Goal: Transaction & Acquisition: Purchase product/service

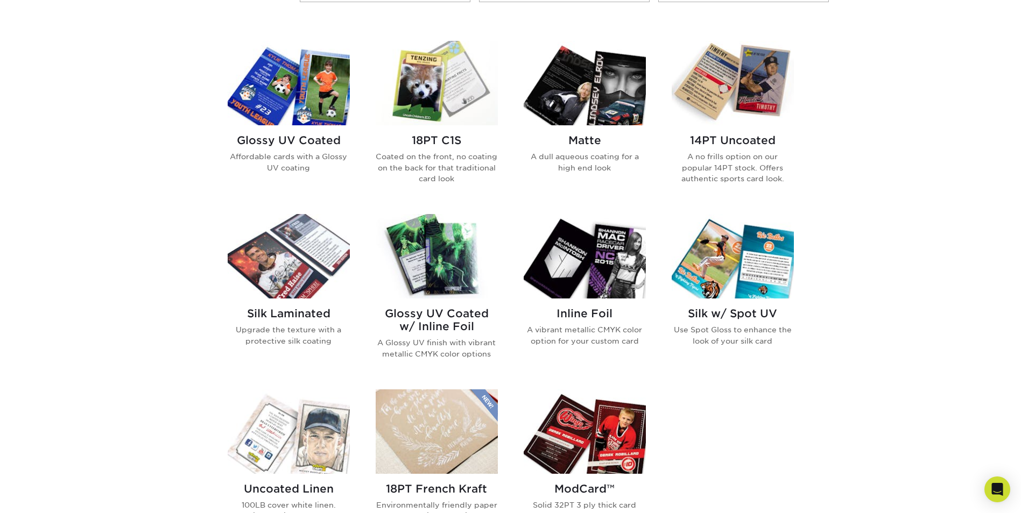
scroll to position [484, 0]
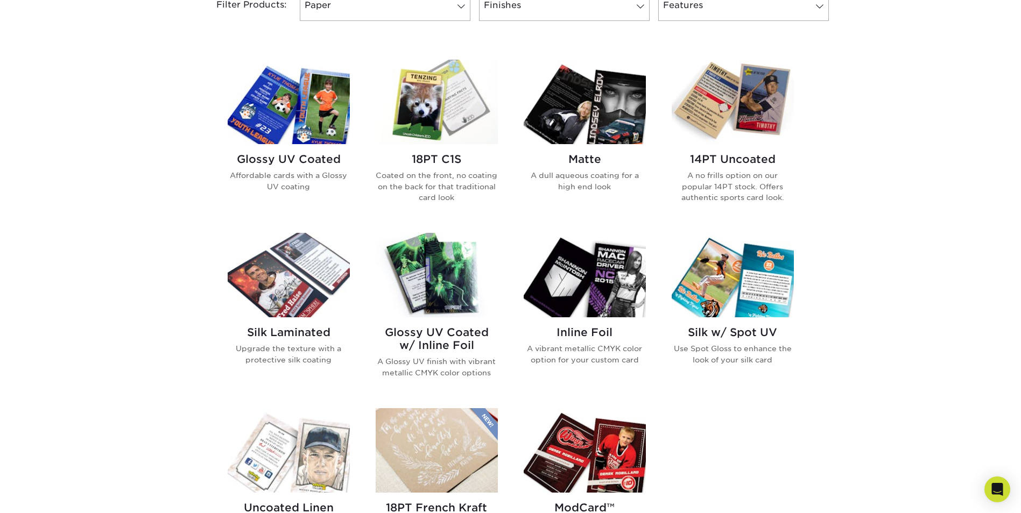
click at [724, 123] on img at bounding box center [732, 102] width 122 height 84
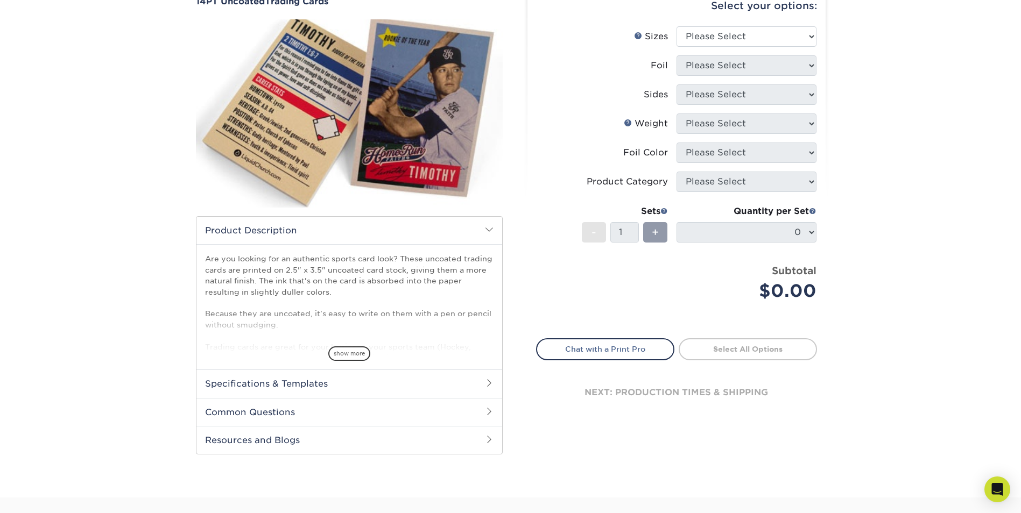
scroll to position [161, 0]
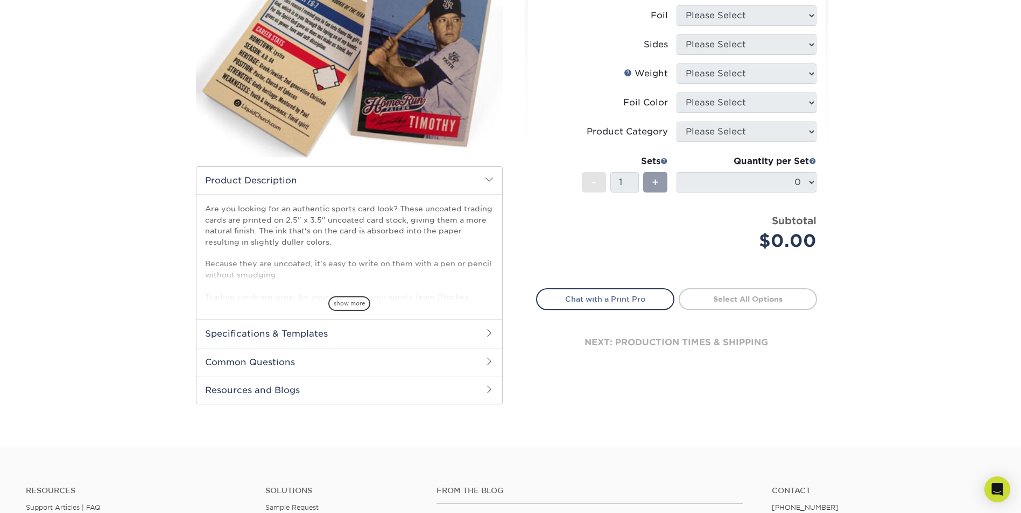
click at [451, 334] on h2 "Specifications & Templates" at bounding box center [349, 334] width 306 height 28
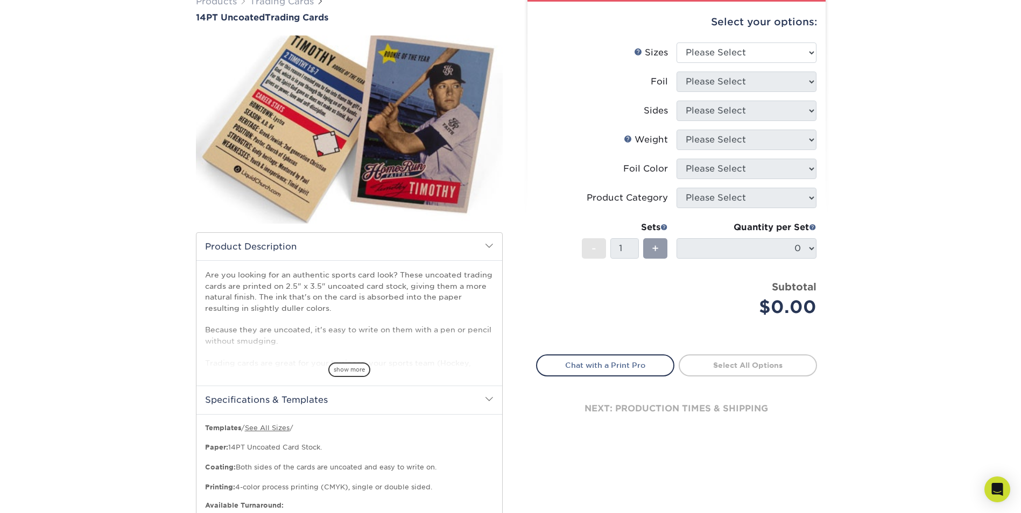
scroll to position [0, 0]
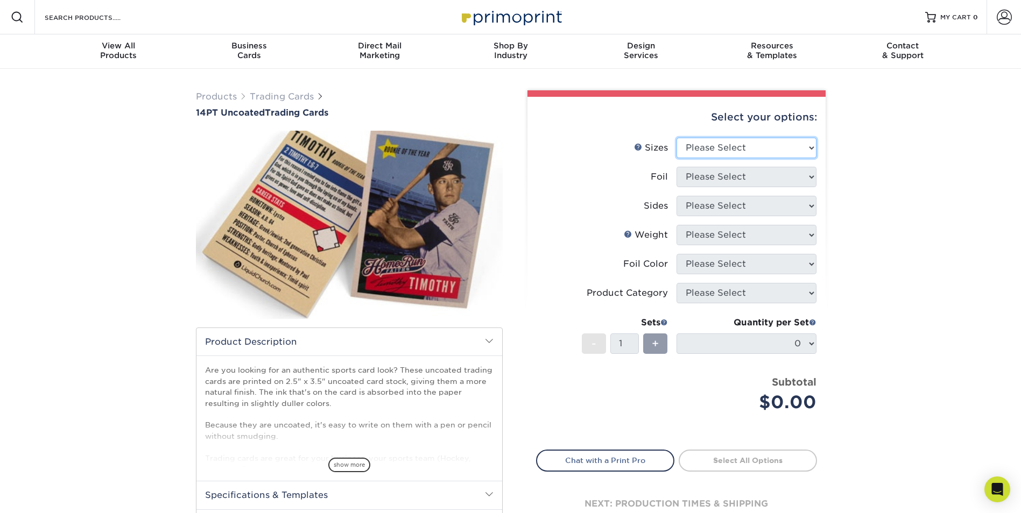
click at [787, 145] on select "Please Select 2.5" x 3.5"" at bounding box center [746, 148] width 140 height 20
select select "2.50x3.50"
click at [676, 138] on select "Please Select 2.5" x 3.5"" at bounding box center [746, 148] width 140 height 20
click at [767, 176] on select "Please Select Yes No" at bounding box center [746, 177] width 140 height 20
select select "0"
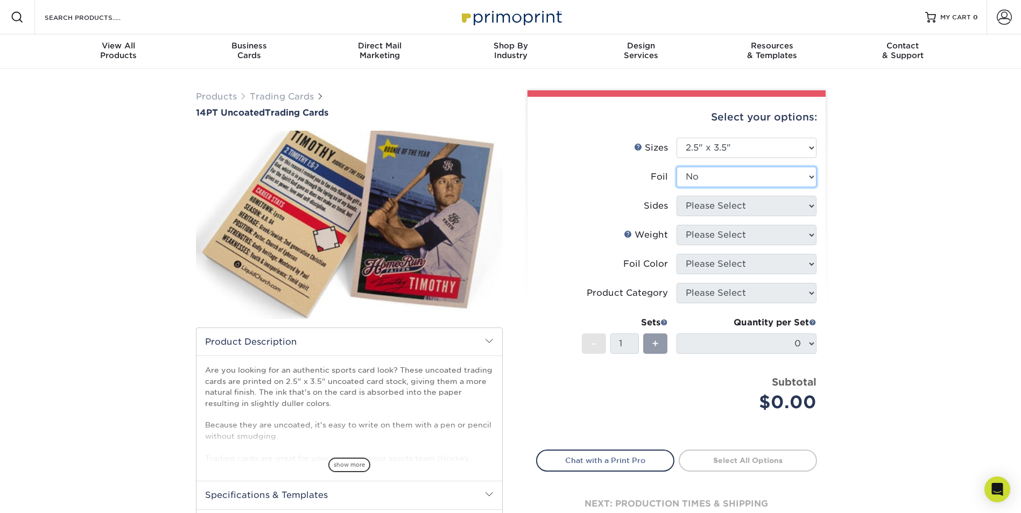
click at [676, 167] on select "Please Select Yes No" at bounding box center [746, 177] width 140 height 20
click at [749, 206] on select "Please Select Print Both Sides Print Front Only" at bounding box center [746, 206] width 140 height 20
select select "13abbda7-1d64-4f25-8bb2-c179b224825d"
click at [676, 196] on select "Please Select Print Both Sides Print Front Only" at bounding box center [746, 206] width 140 height 20
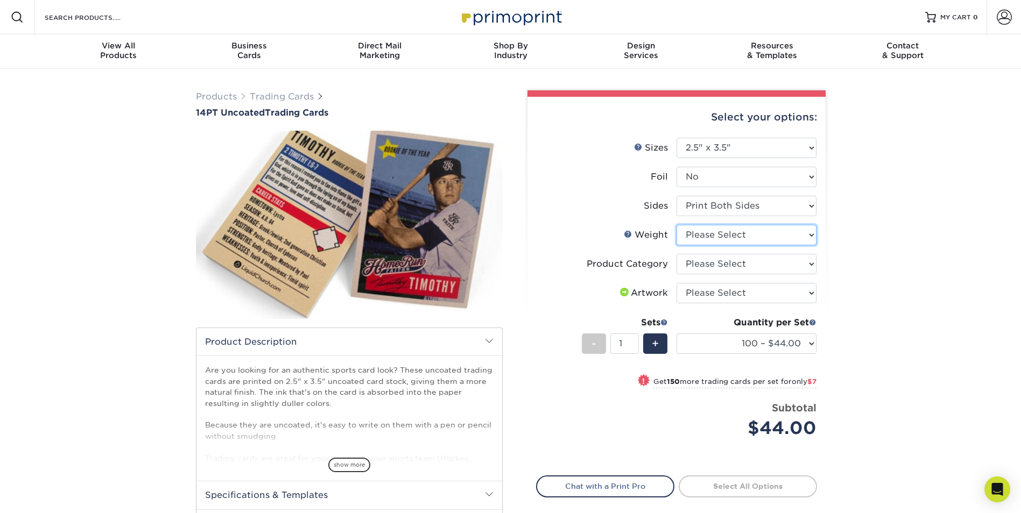
click at [739, 237] on select "Please Select 14PT Uncoated" at bounding box center [746, 235] width 140 height 20
select select "14PT Uncoated"
click at [676, 225] on select "Please Select 14PT Uncoated" at bounding box center [746, 235] width 140 height 20
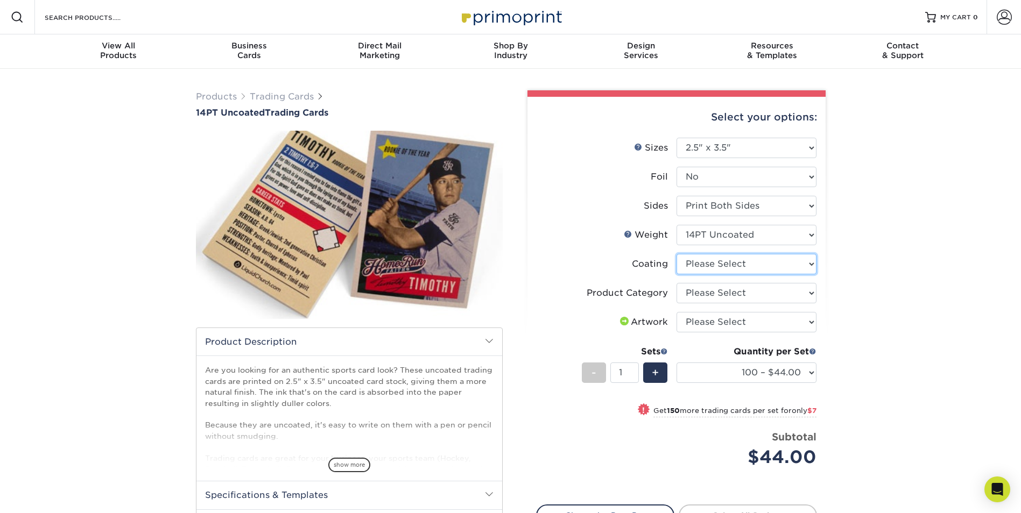
click at [715, 268] on select at bounding box center [746, 264] width 140 height 20
select select "3e7618de-abca-4bda-9f97-8b9129e913d8"
click at [676, 254] on select at bounding box center [746, 264] width 140 height 20
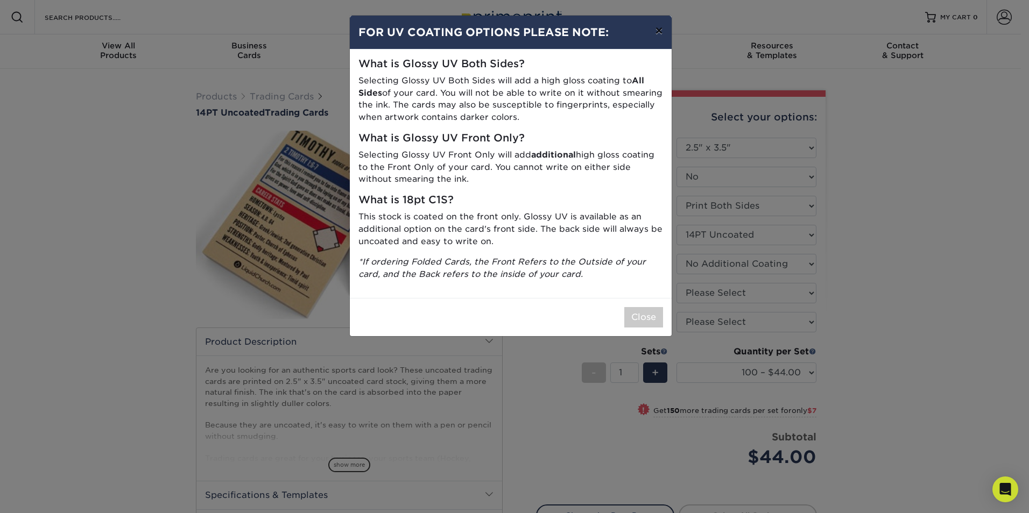
click at [659, 30] on button "×" at bounding box center [658, 31] width 25 height 30
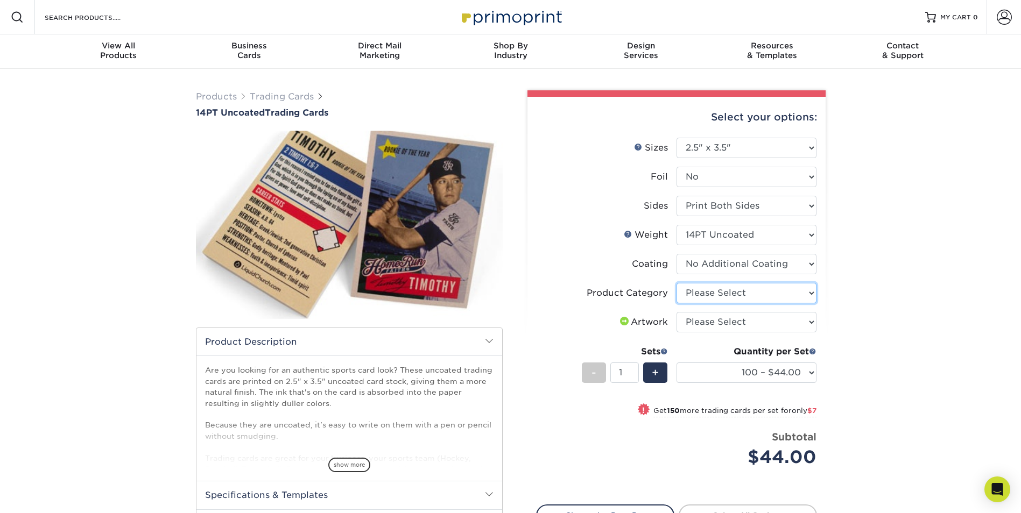
click at [694, 296] on select "Please Select Trading Cards" at bounding box center [746, 293] width 140 height 20
select select "c2f9bce9-36c2-409d-b101-c29d9d031e18"
click at [676, 283] on select "Please Select Trading Cards" at bounding box center [746, 293] width 140 height 20
click at [705, 322] on select "Please Select I will upload files I need a design - $100" at bounding box center [746, 322] width 140 height 20
select select "upload"
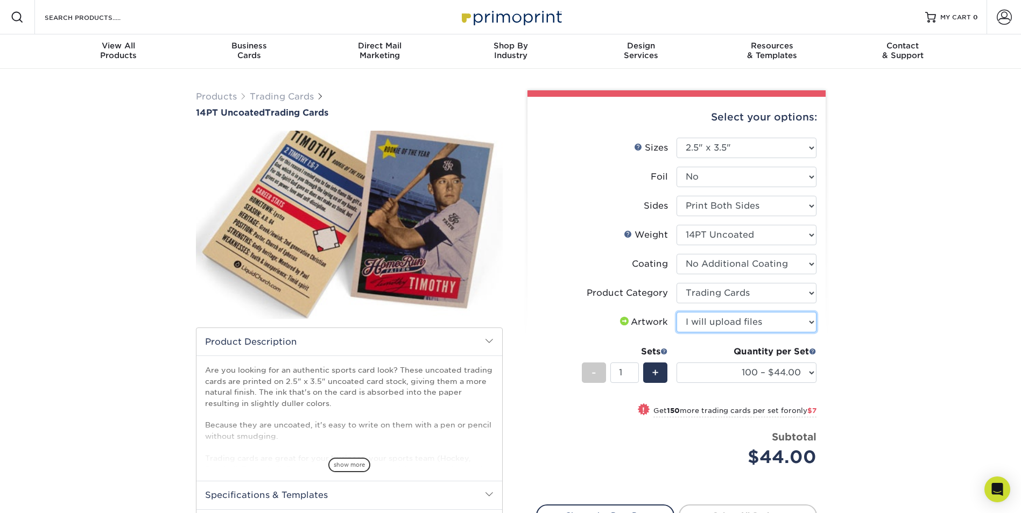
click at [676, 312] on select "Please Select I will upload files I need a design - $100" at bounding box center [746, 322] width 140 height 20
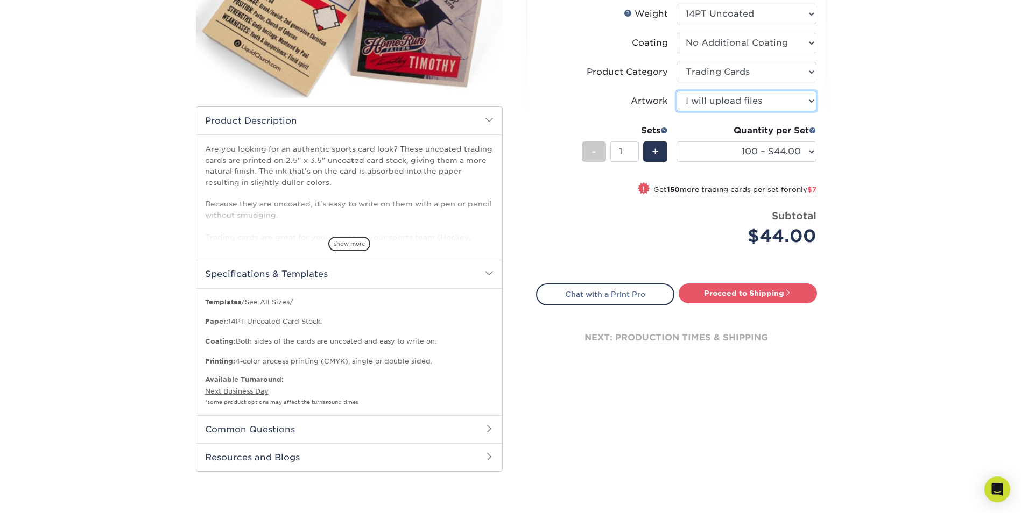
scroll to position [269, 0]
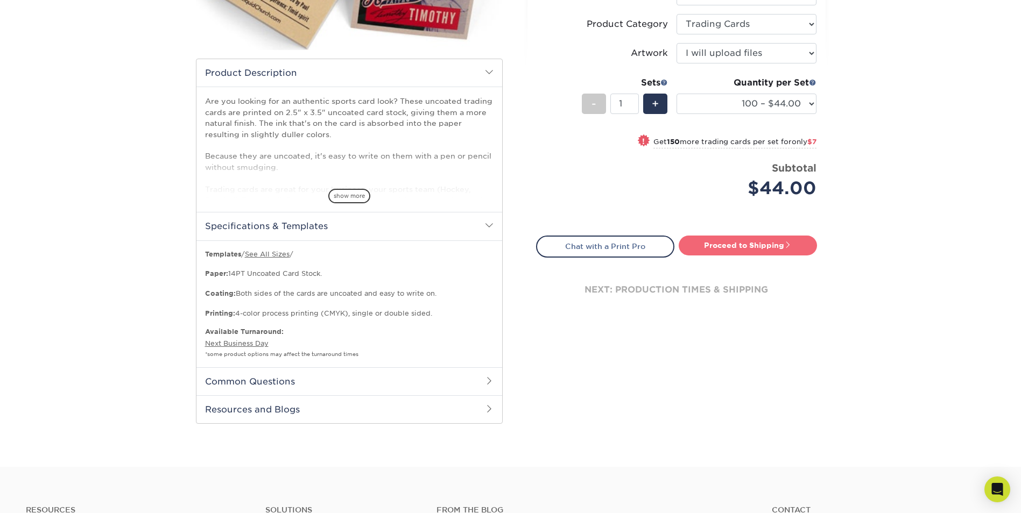
click at [722, 248] on link "Proceed to Shipping" at bounding box center [747, 245] width 138 height 19
type input "Set 1"
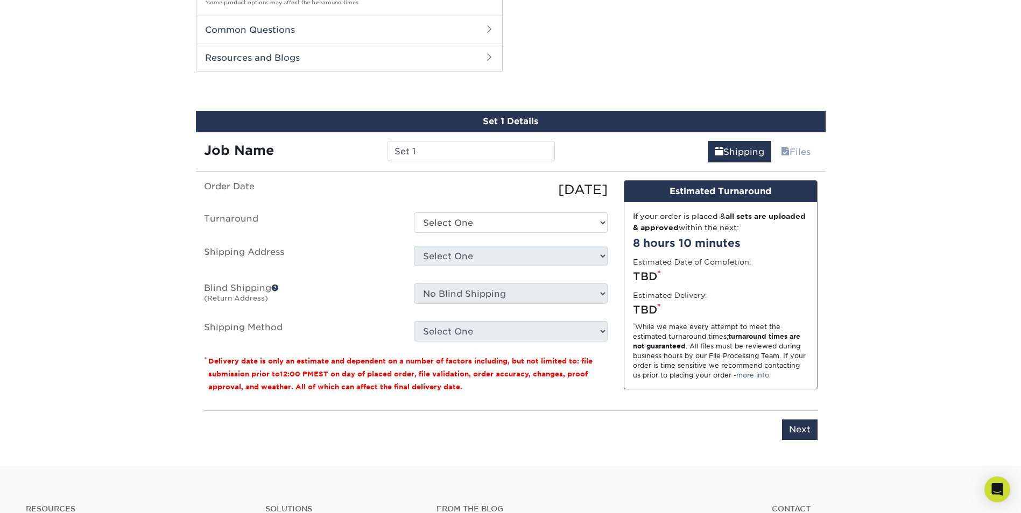
scroll to position [640, 0]
